Goal: Information Seeking & Learning: Compare options

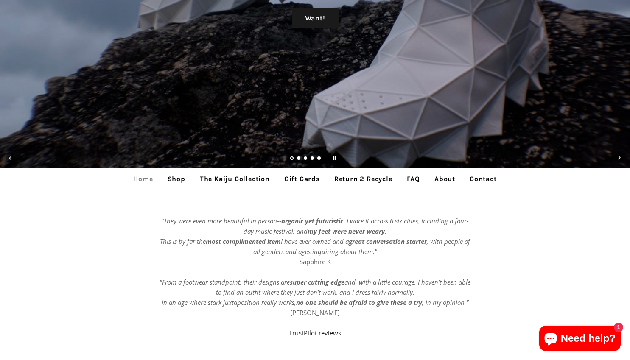
click at [178, 179] on link "Shop" at bounding box center [176, 178] width 31 height 21
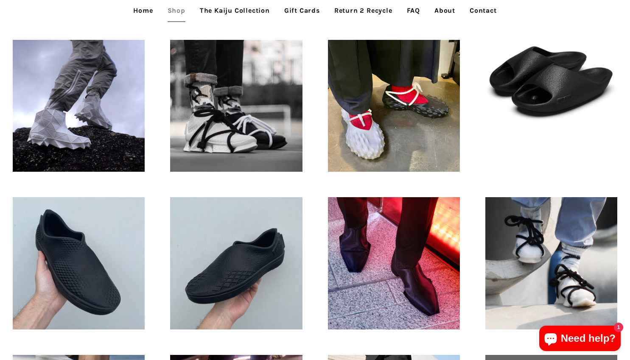
scroll to position [255, 0]
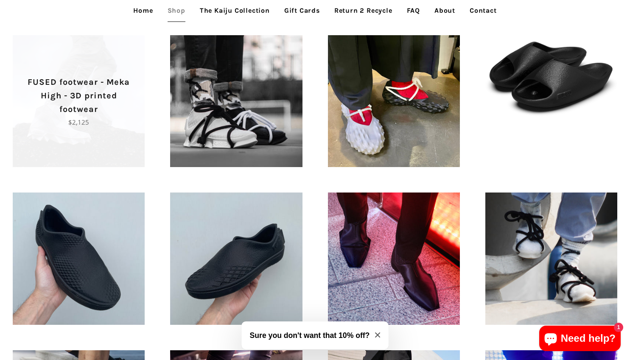
drag, startPoint x: 108, startPoint y: 62, endPoint x: 101, endPoint y: 62, distance: 7.7
click at [101, 62] on span "FUSED footwear - Meka High - 3D printed footwear Regular price $2,125" at bounding box center [79, 101] width 132 height 132
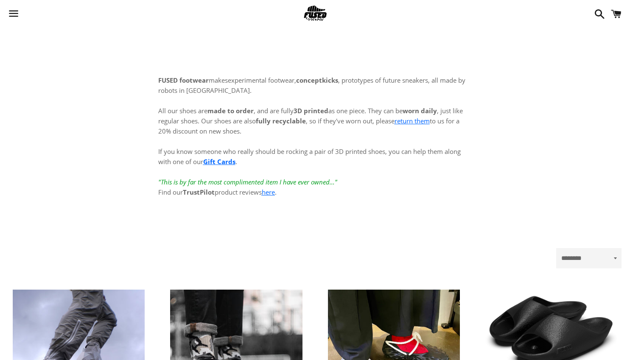
scroll to position [255, 0]
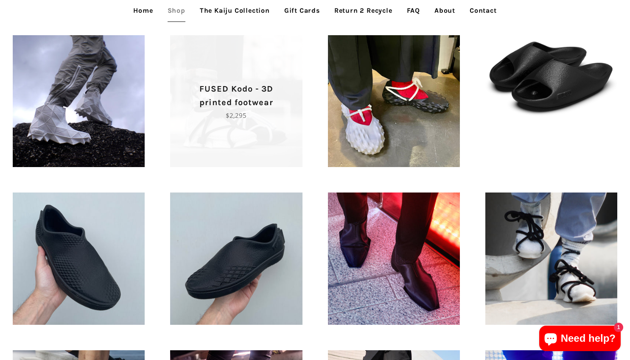
click at [294, 80] on span "FUSED Kodo - 3D printed footwear Regular price $2,295" at bounding box center [236, 101] width 132 height 132
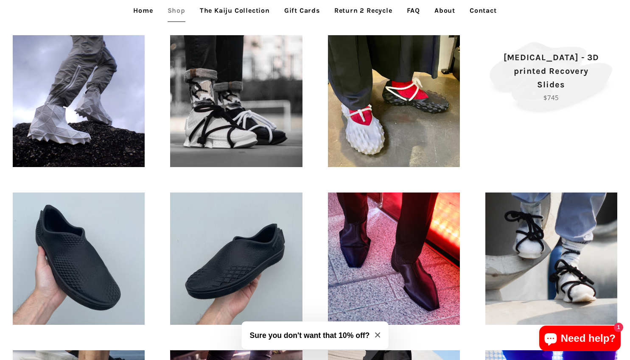
click at [546, 72] on p "[MEDICAL_DATA] - 3D printed Recovery Slides" at bounding box center [551, 71] width 102 height 41
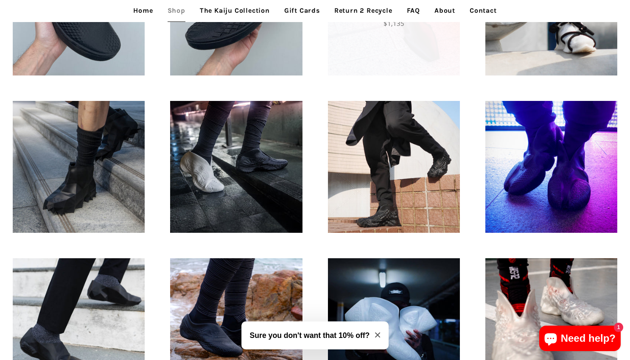
scroll to position [509, 0]
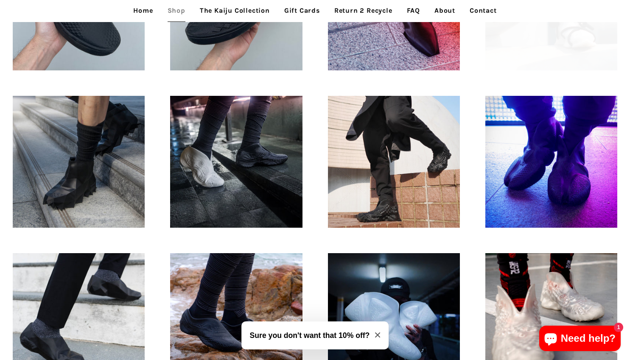
click at [562, 40] on span "FUSED Kodo - Translucent Regular price $2,295" at bounding box center [551, 4] width 132 height 132
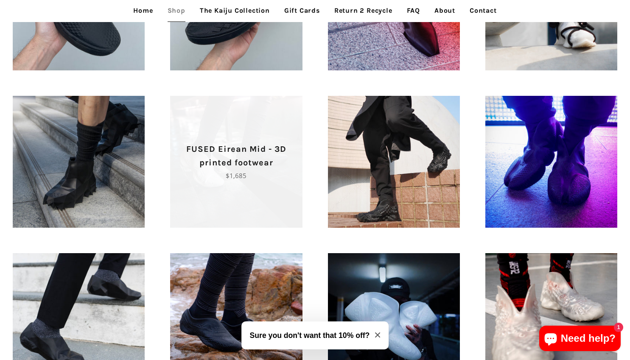
click at [259, 158] on p "FUSED Eirean Mid - 3D printed footwear" at bounding box center [236, 156] width 102 height 27
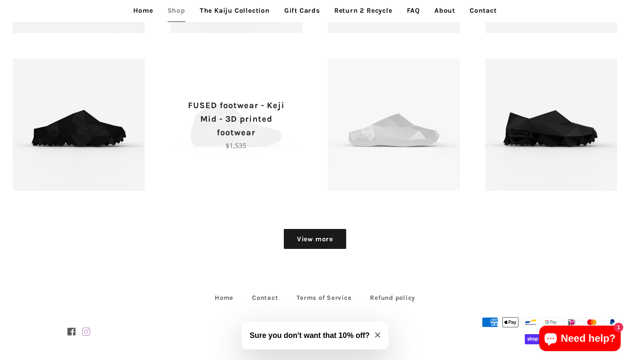
scroll to position [1027, 0]
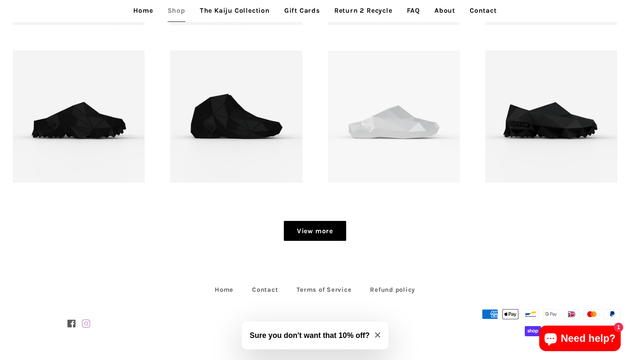
click at [315, 236] on link "View more" at bounding box center [315, 231] width 62 height 20
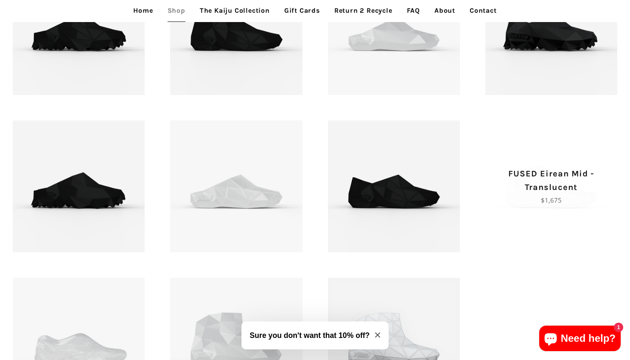
scroll to position [1112, 0]
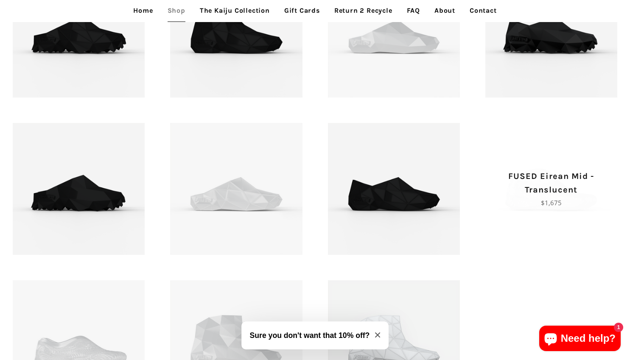
click at [558, 193] on p "FUSED Eirean Mid - Translucent" at bounding box center [551, 183] width 102 height 27
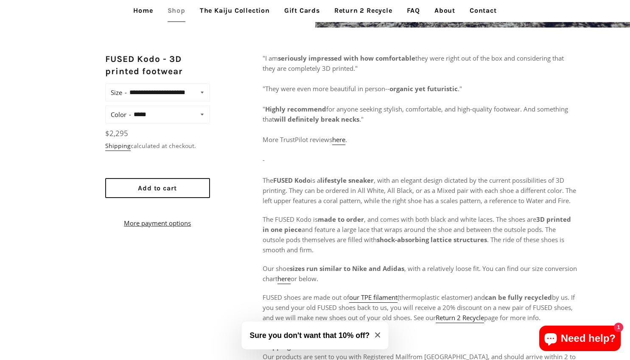
scroll to position [339, 0]
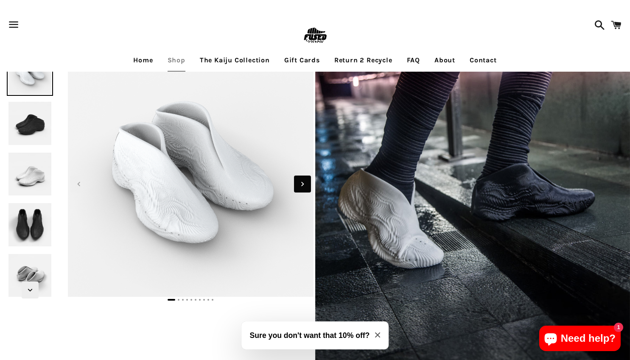
click at [302, 184] on icon "Next slide" at bounding box center [302, 183] width 9 height 9
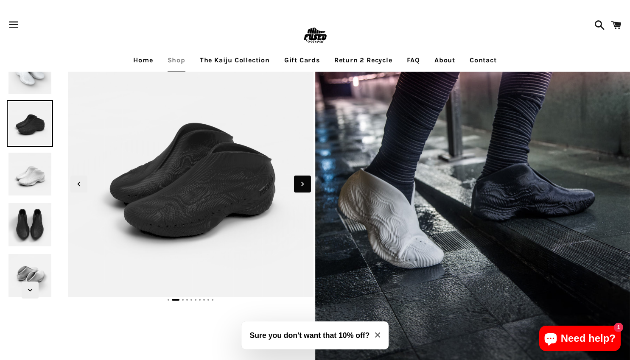
click at [305, 186] on icon "Next slide" at bounding box center [302, 183] width 9 height 9
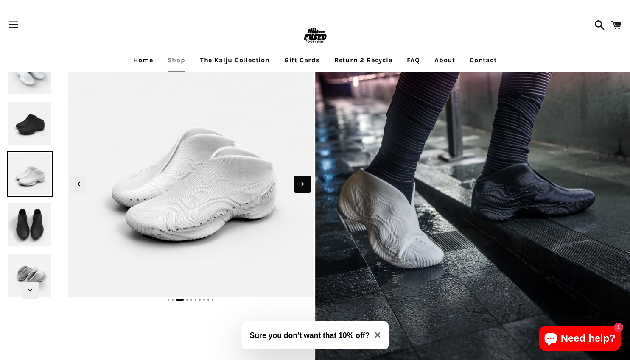
click at [305, 186] on icon "Next slide" at bounding box center [302, 183] width 9 height 9
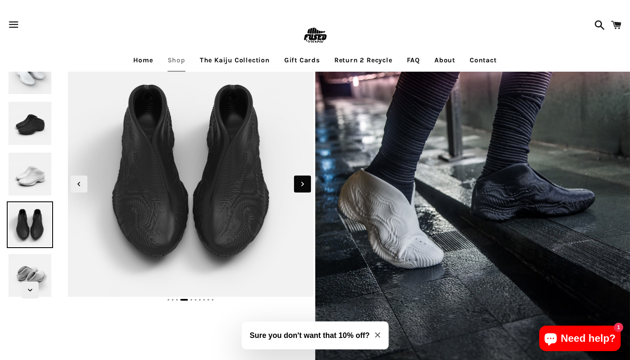
click at [305, 186] on icon "Next slide" at bounding box center [302, 183] width 9 height 9
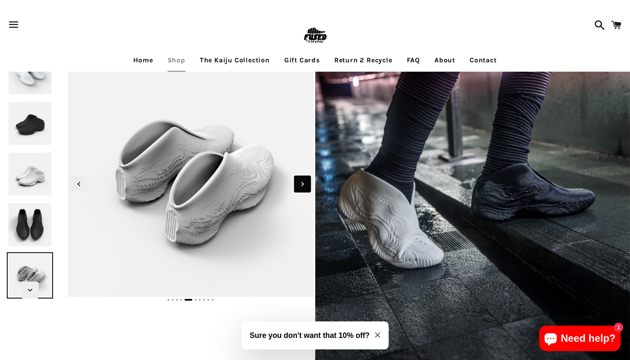
click at [305, 186] on icon "Next slide" at bounding box center [302, 183] width 9 height 9
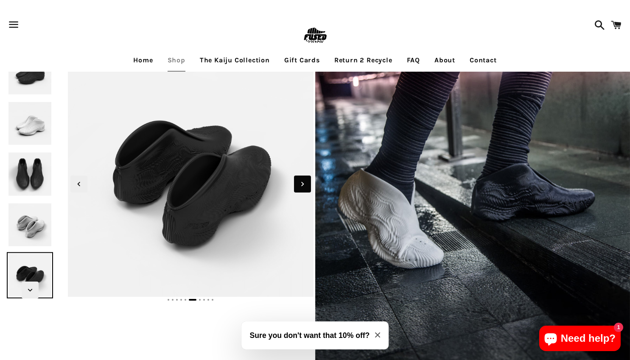
click at [305, 186] on icon "Next slide" at bounding box center [302, 183] width 9 height 9
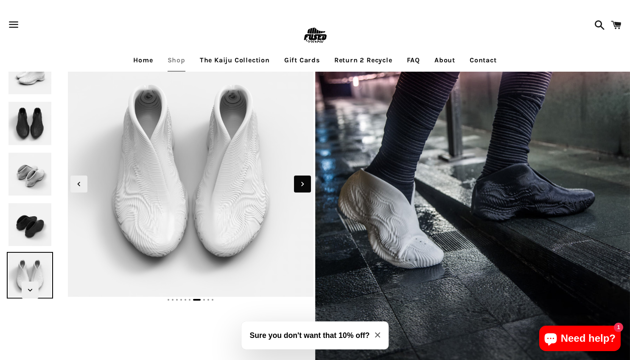
click at [305, 186] on icon "Next slide" at bounding box center [302, 183] width 9 height 9
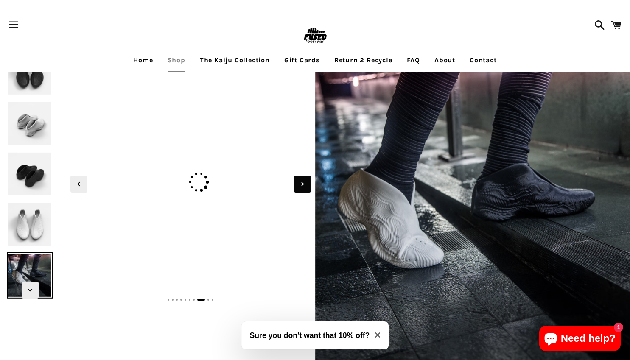
click at [305, 186] on icon "Next slide" at bounding box center [302, 183] width 9 height 9
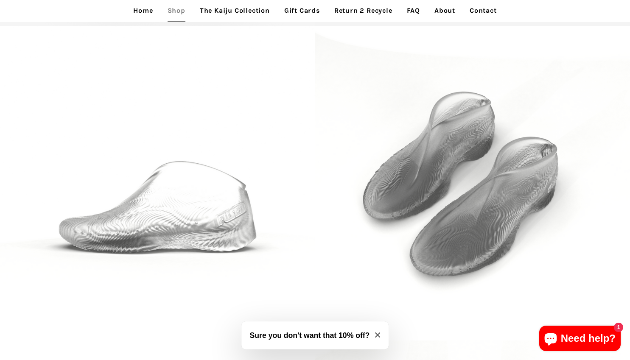
scroll to position [1446, 0]
